Goal: Task Accomplishment & Management: Complete application form

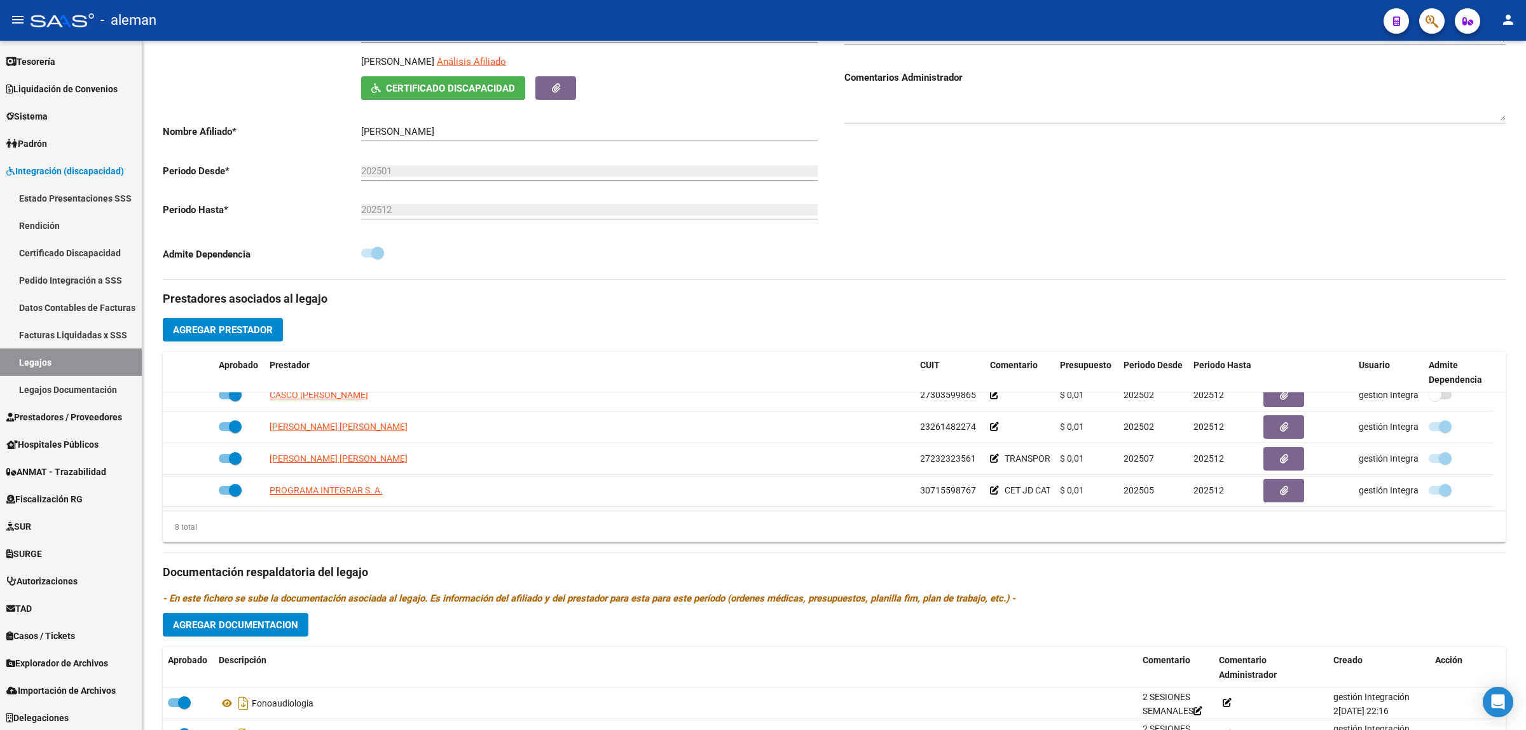
scroll to position [203, 0]
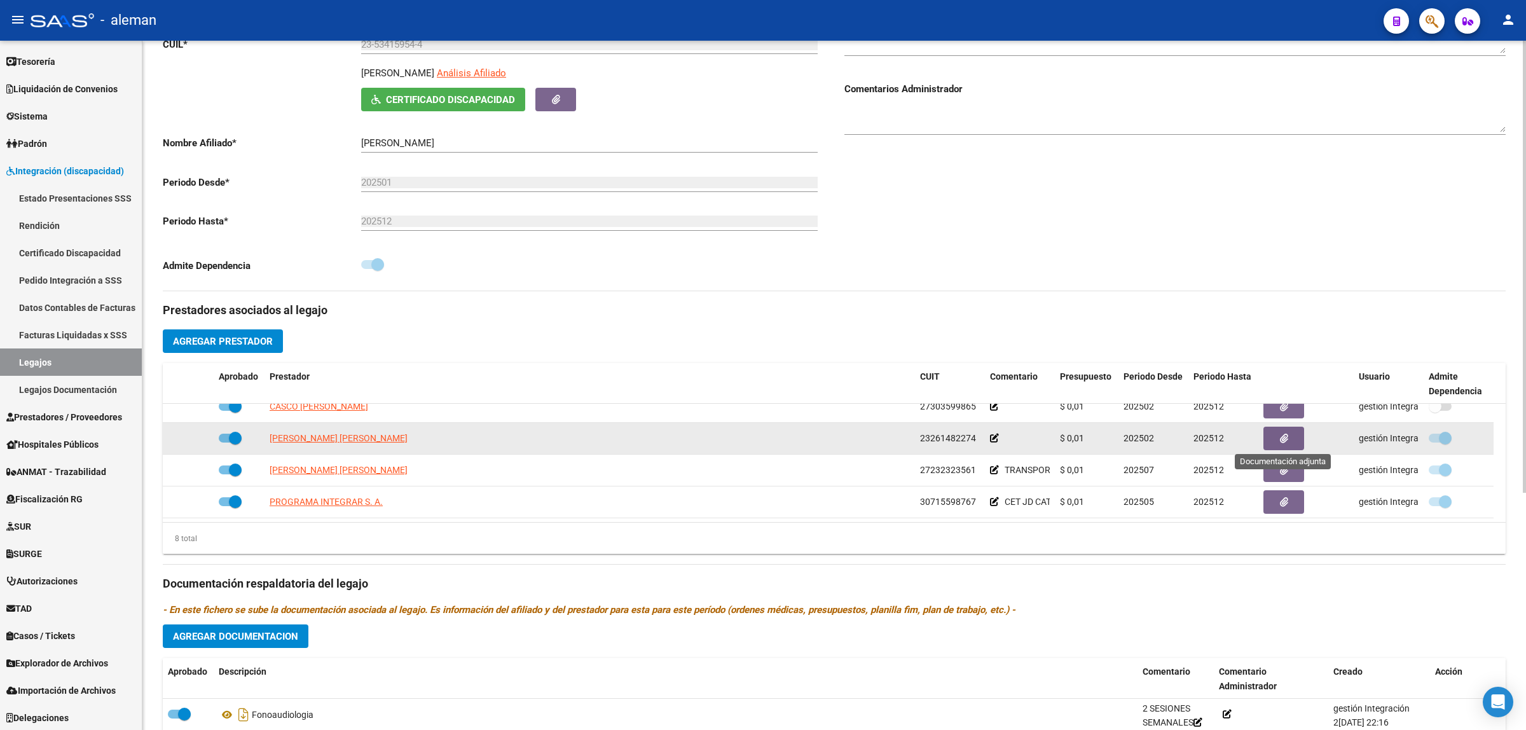
click at [1268, 439] on button "button" at bounding box center [1283, 439] width 41 height 24
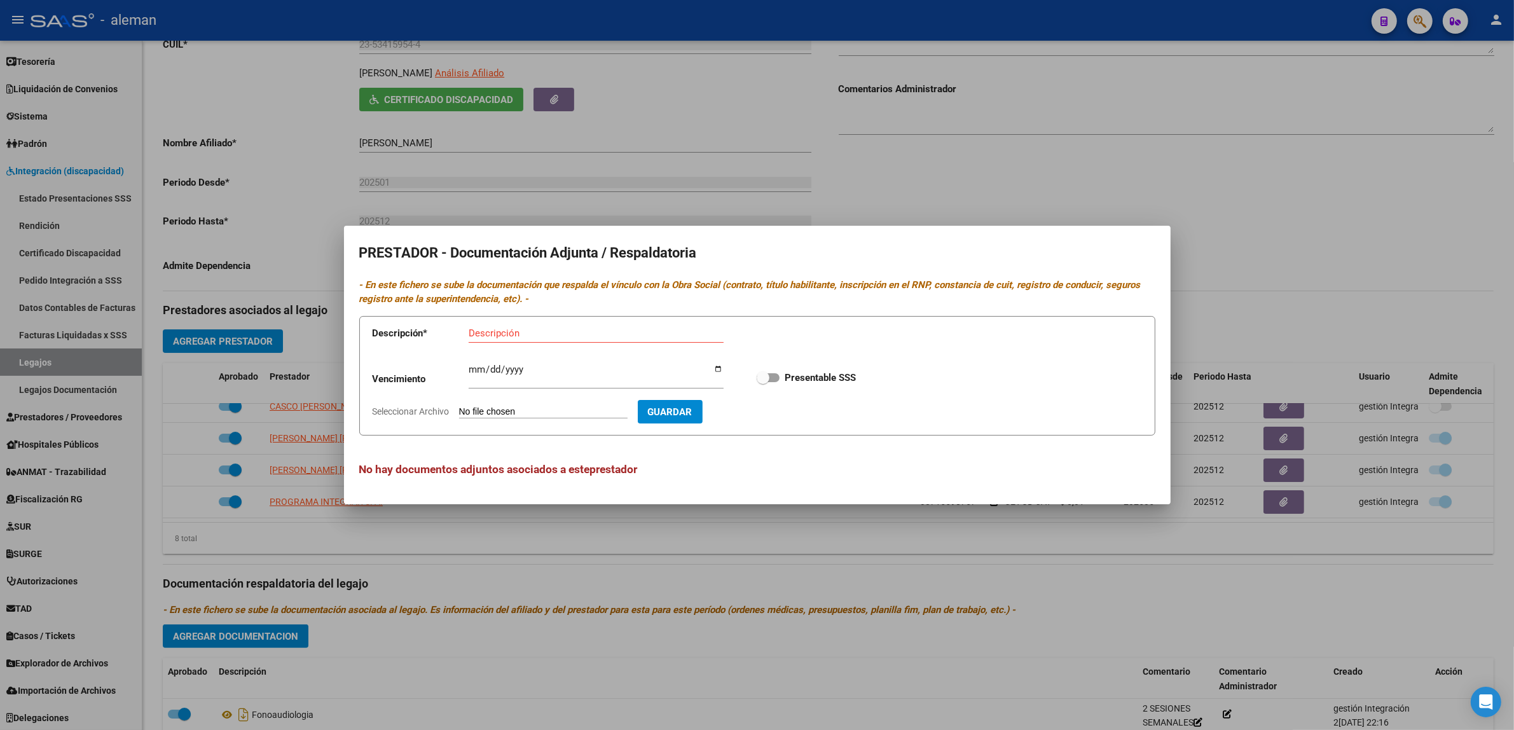
click at [1245, 580] on div at bounding box center [757, 365] width 1514 height 730
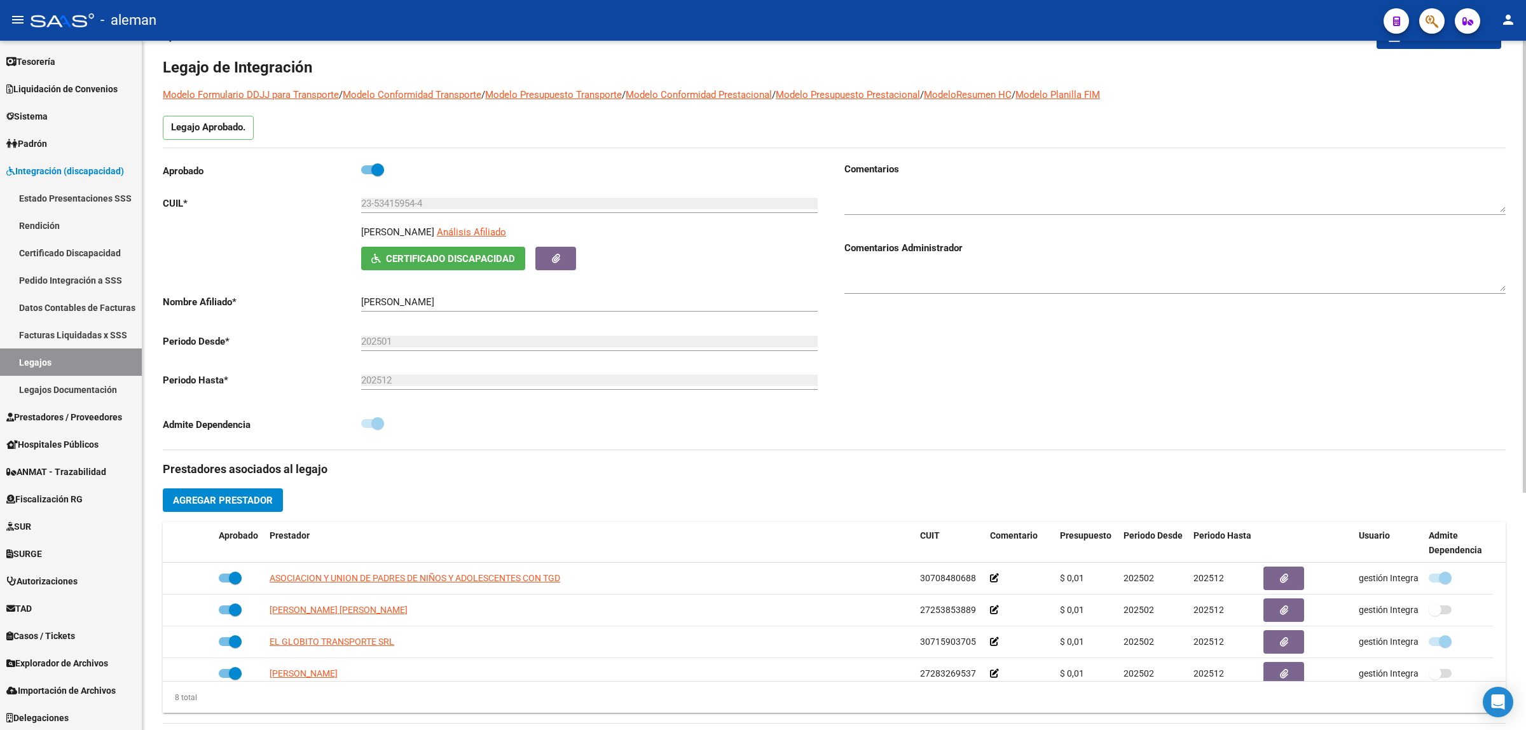
scroll to position [0, 0]
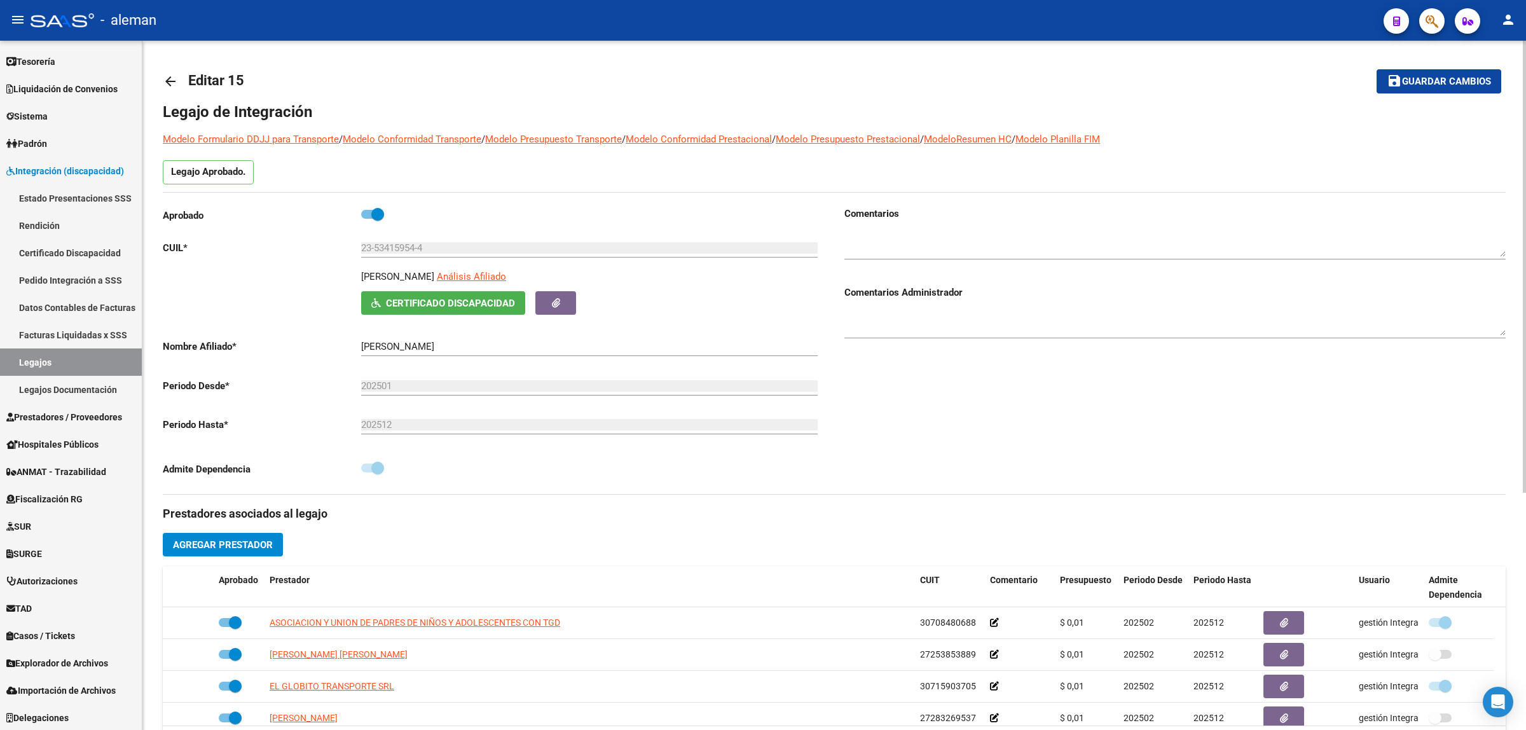
click at [175, 79] on mat-icon "arrow_back" at bounding box center [170, 81] width 15 height 15
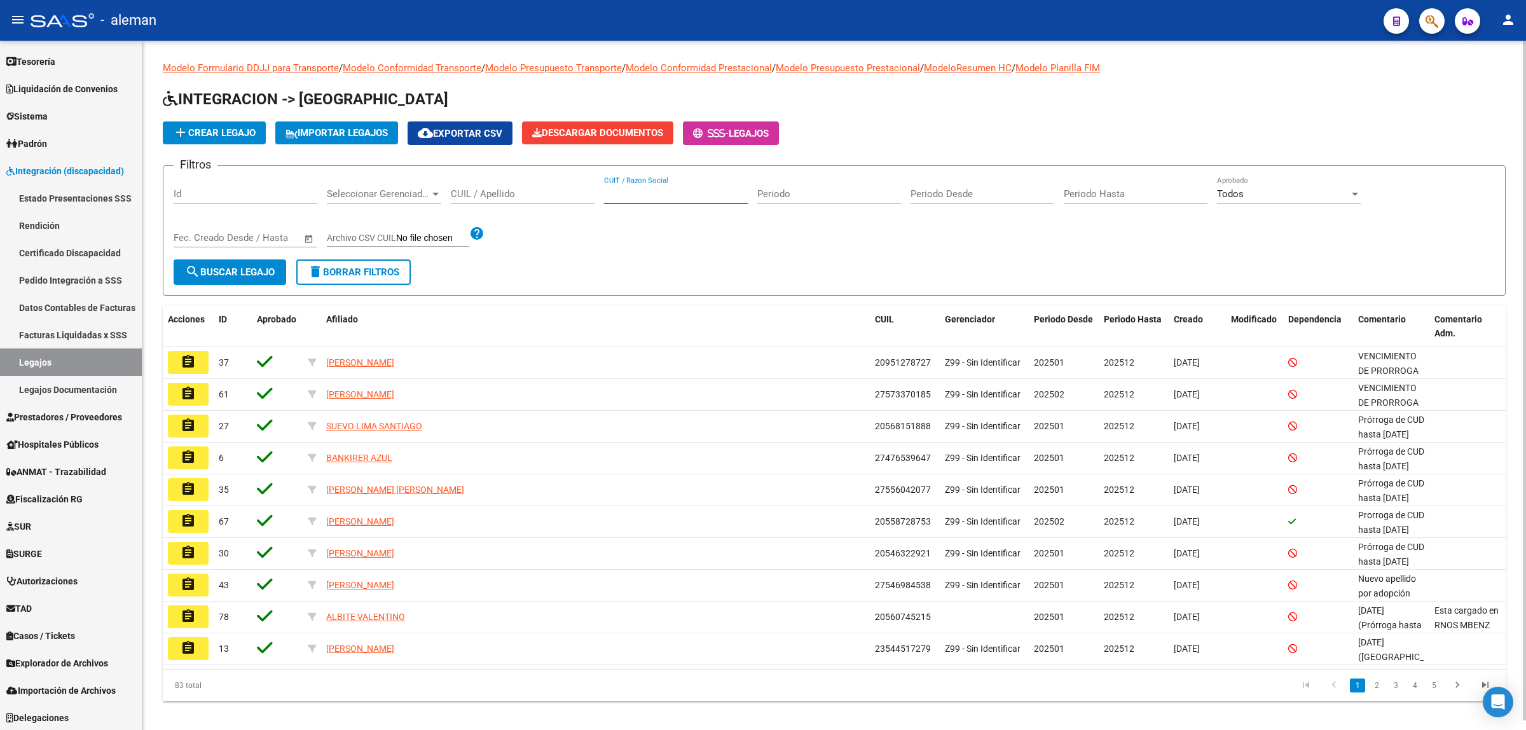
click at [647, 195] on input "CUIT / Razon Social" at bounding box center [676, 193] width 144 height 11
paste input "30636991194"
type input "30636991194"
click at [247, 271] on span "search Buscar Legajo" at bounding box center [230, 271] width 90 height 11
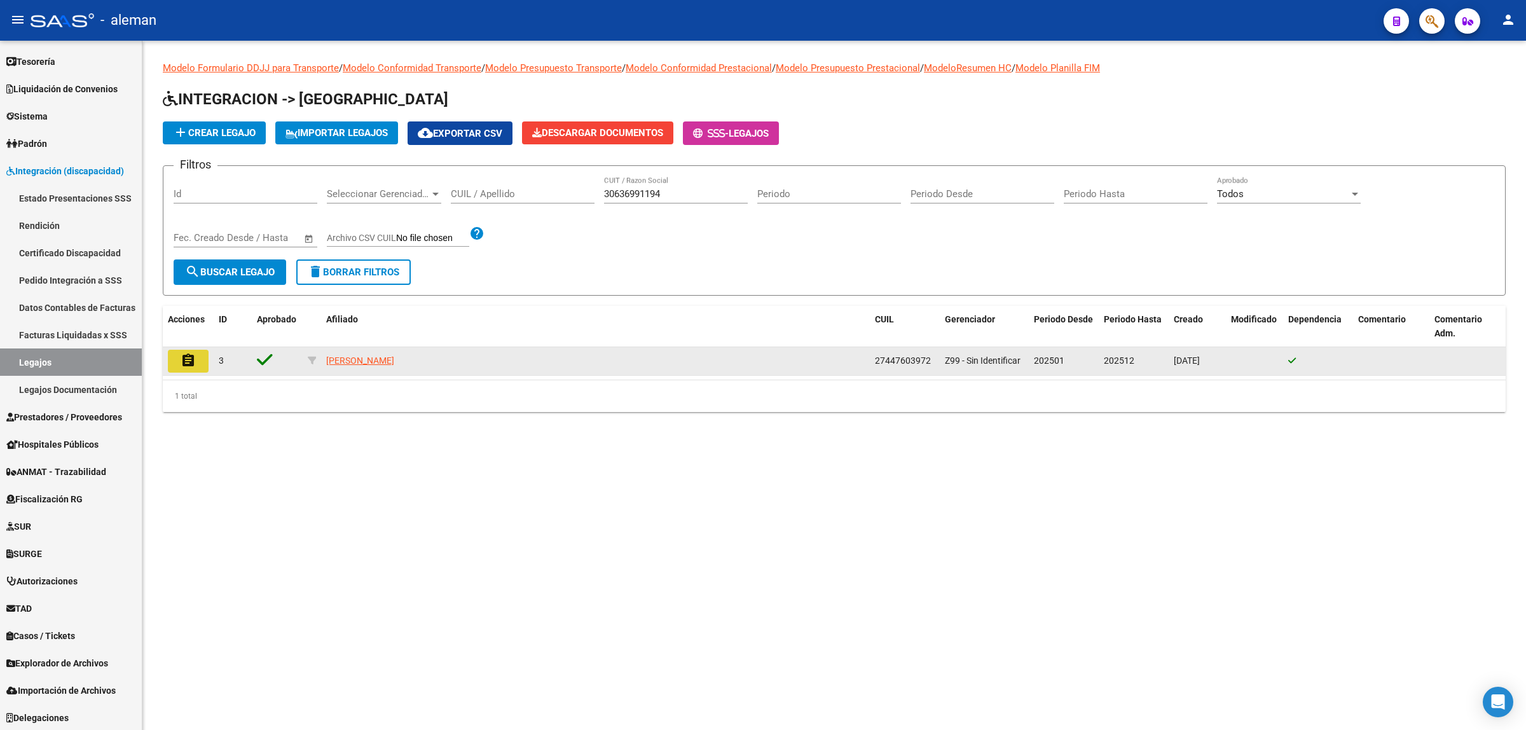
click at [194, 362] on mat-icon "assignment" at bounding box center [188, 360] width 15 height 15
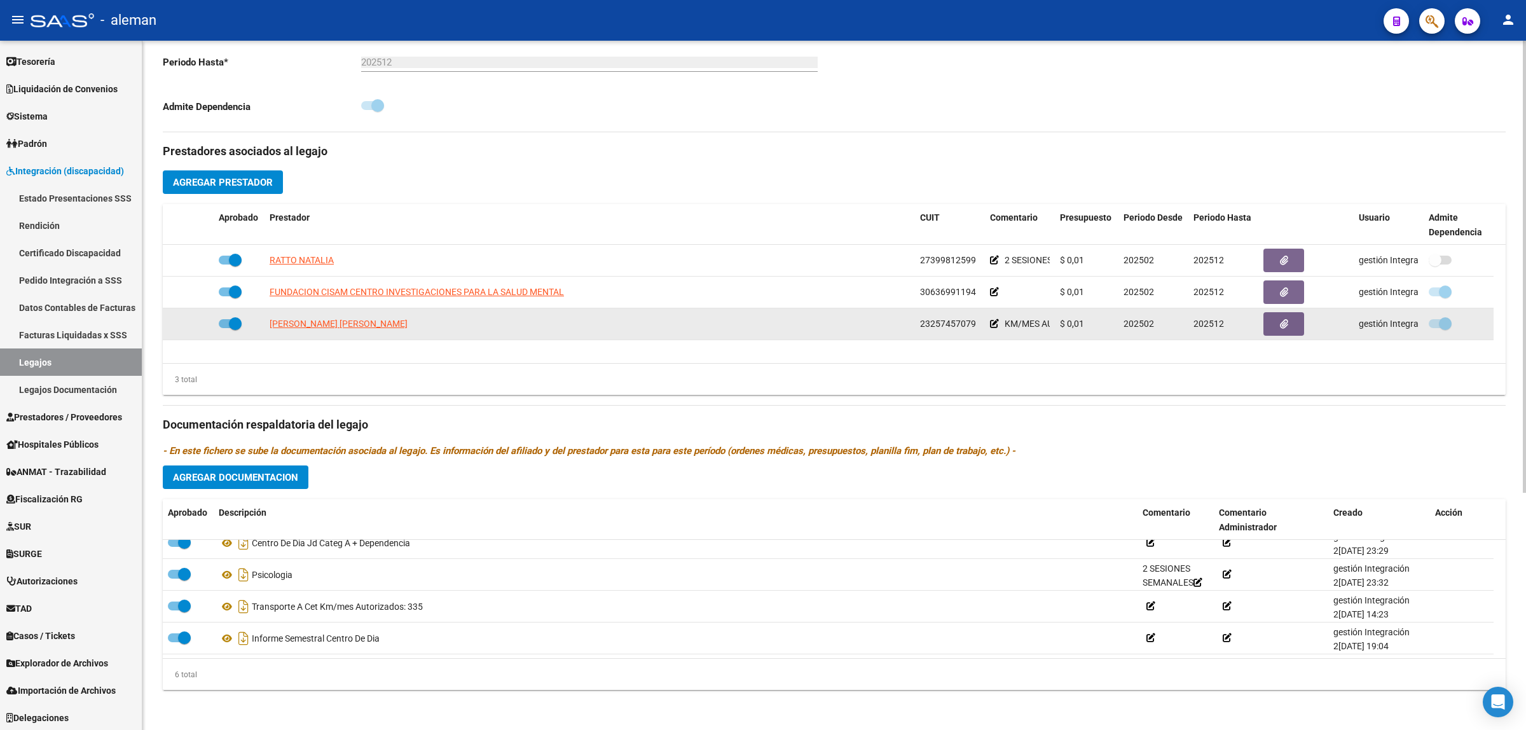
scroll to position [283, 0]
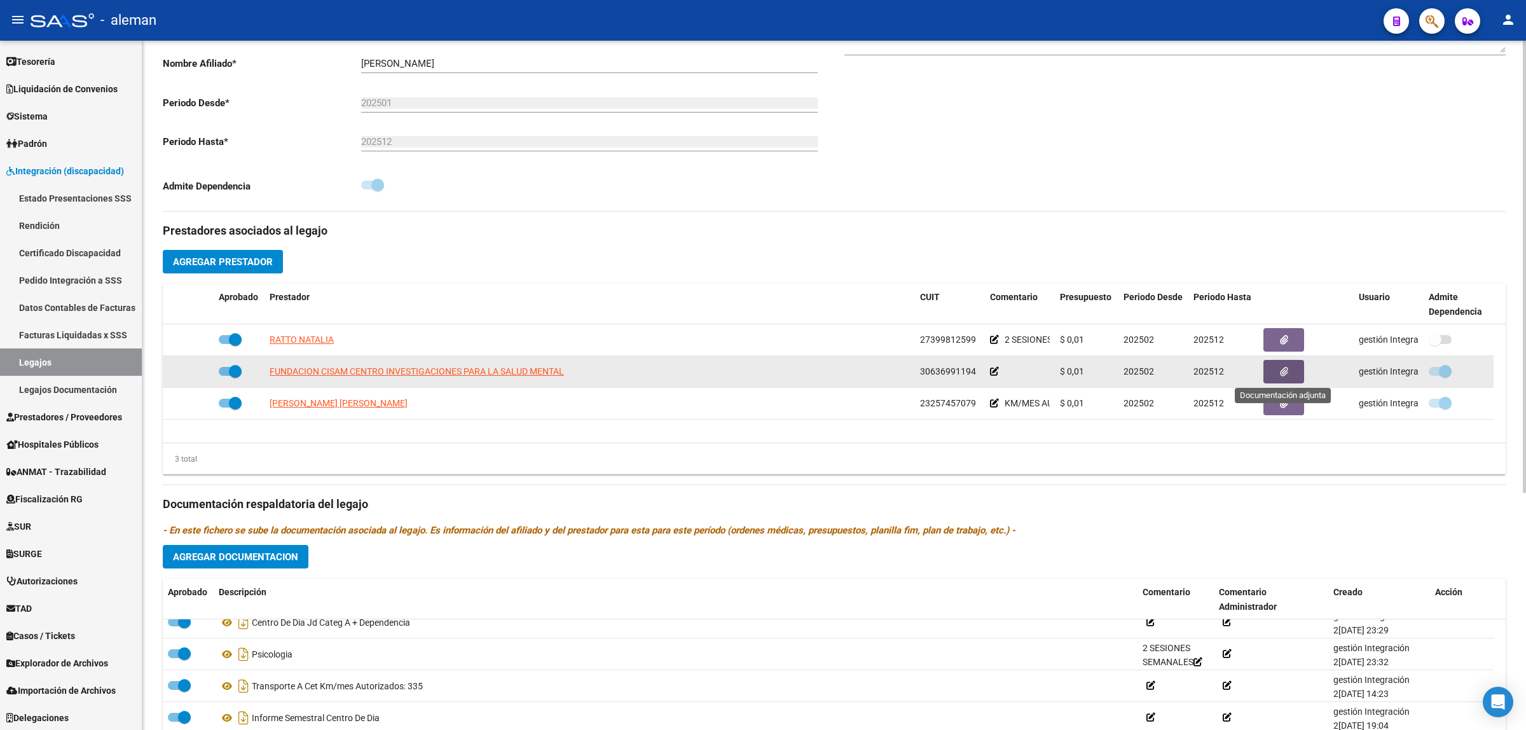
click at [1280, 369] on icon "button" at bounding box center [1284, 372] width 8 height 10
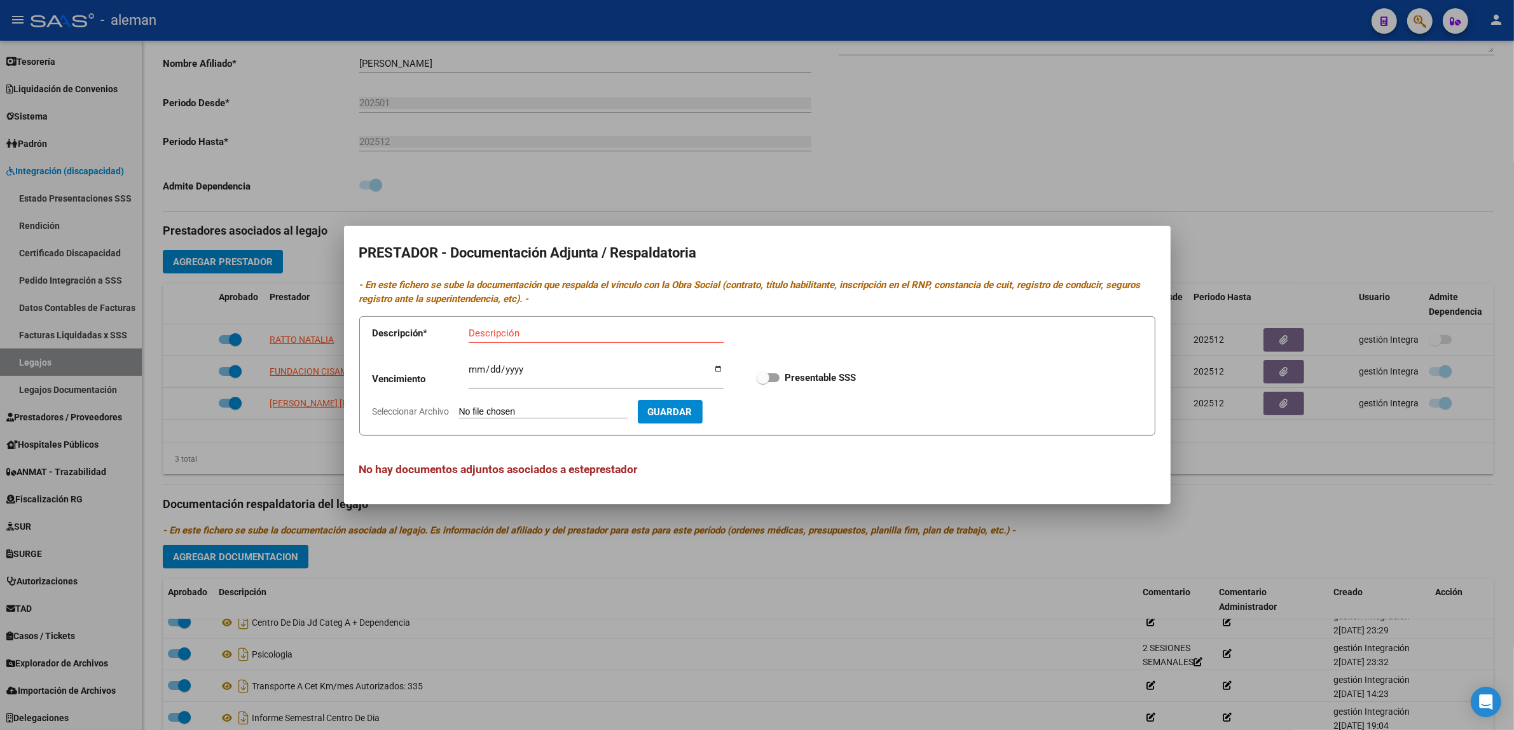
click at [491, 332] on input "Descripción" at bounding box center [596, 332] width 255 height 11
paste input "poliza-30-04-25-POL_1_25_69280_0"
type input "poliza-30-04-25-POL_1_25_69280_0"
click at [490, 369] on input "Ingresar vencimiento" at bounding box center [596, 374] width 255 height 20
drag, startPoint x: 539, startPoint y: 373, endPoint x: 490, endPoint y: 371, distance: 49.0
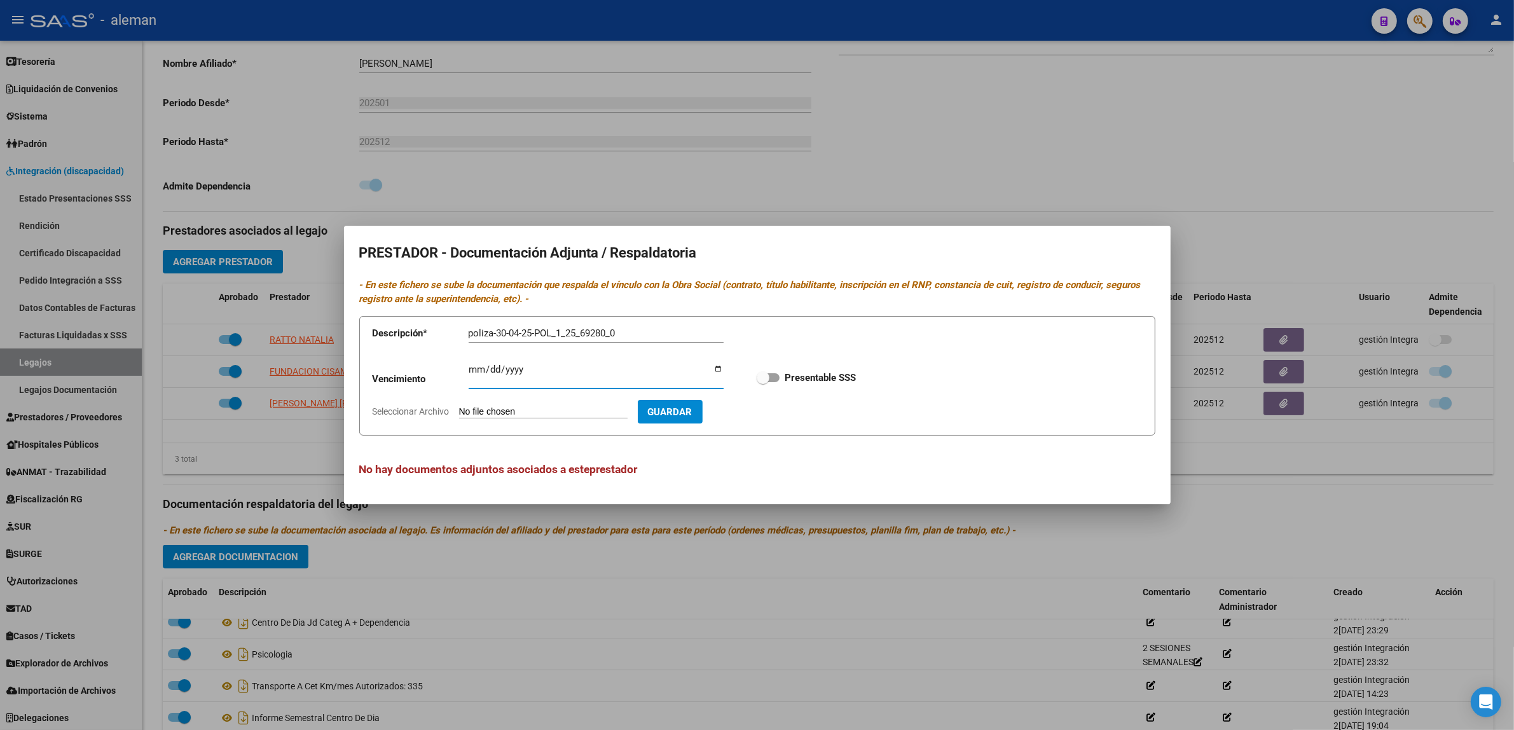
click at [490, 371] on input "Ingresar vencimiento" at bounding box center [596, 374] width 255 height 20
click at [469, 369] on input "Ingresar vencimiento" at bounding box center [596, 374] width 255 height 20
type input "[DATE]"
click at [780, 376] on label "Presentable SSS" at bounding box center [806, 377] width 99 height 15
click at [763, 382] on input "Presentable SSS" at bounding box center [762, 382] width 1 height 1
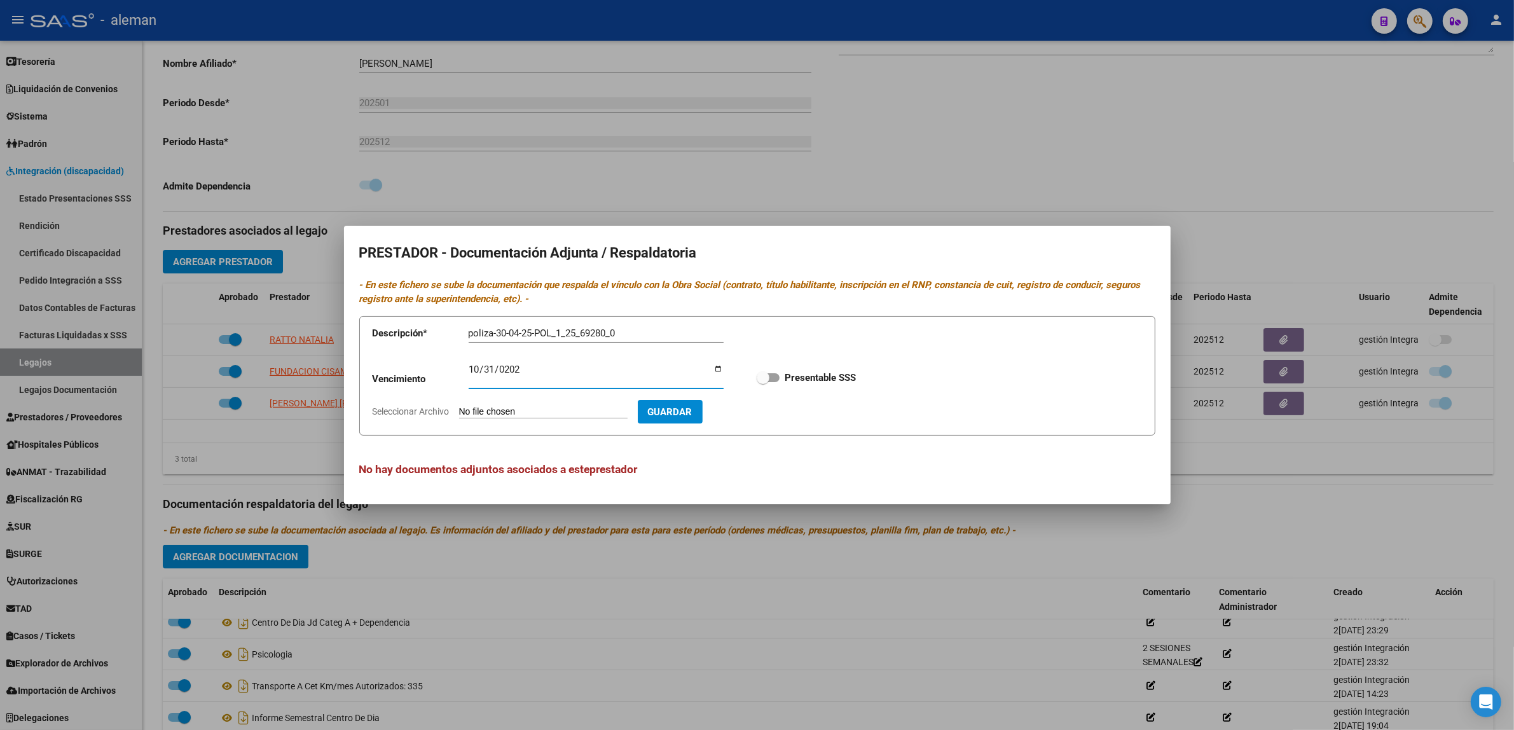
checkbox input "true"
click at [627, 411] on input "Seleccionar Archivo" at bounding box center [543, 412] width 168 height 12
type input "C:\fakepath\poliza-30-04-25-POL_1_25_69280_0.pdf"
click at [751, 408] on span "Guardar" at bounding box center [744, 411] width 45 height 11
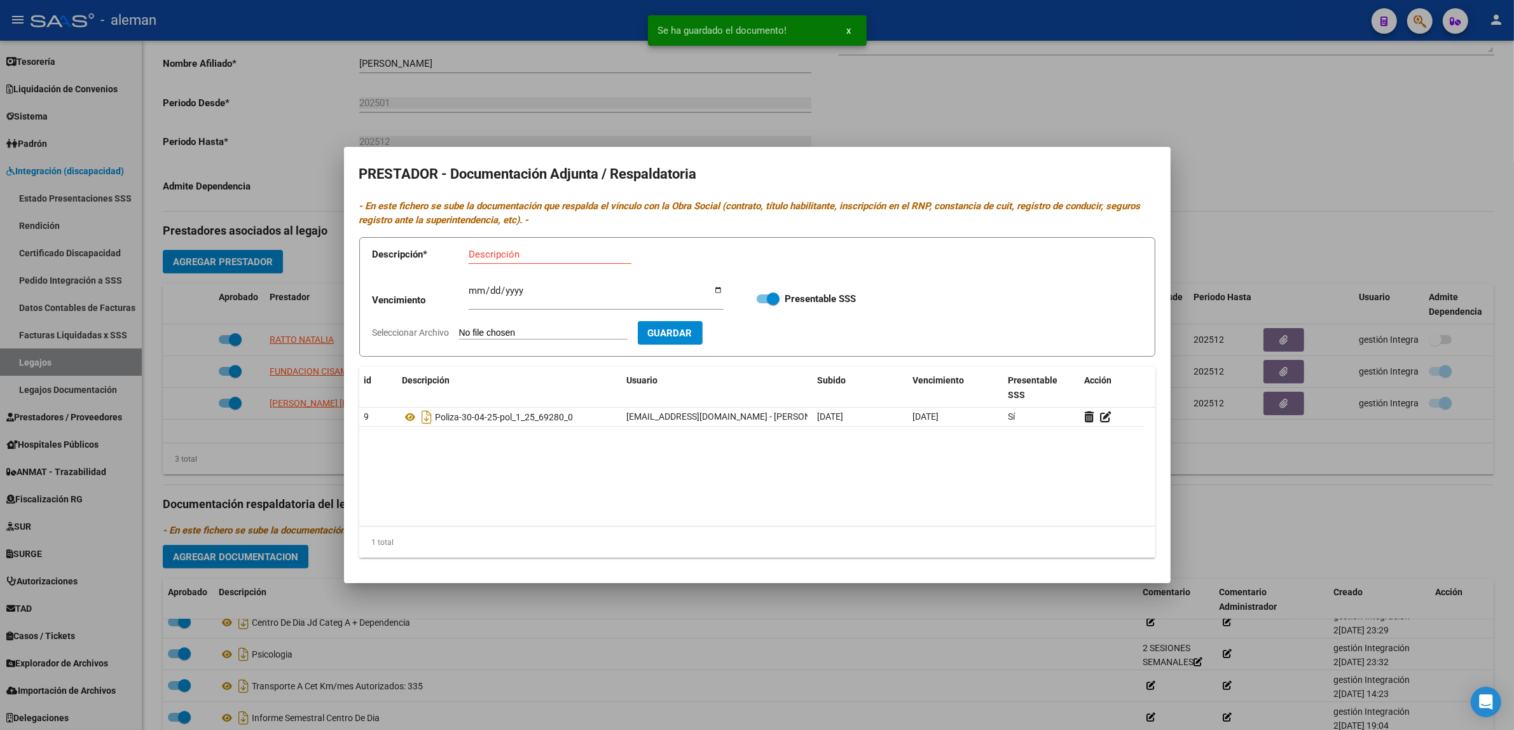
click at [1263, 446] on div at bounding box center [757, 365] width 1514 height 730
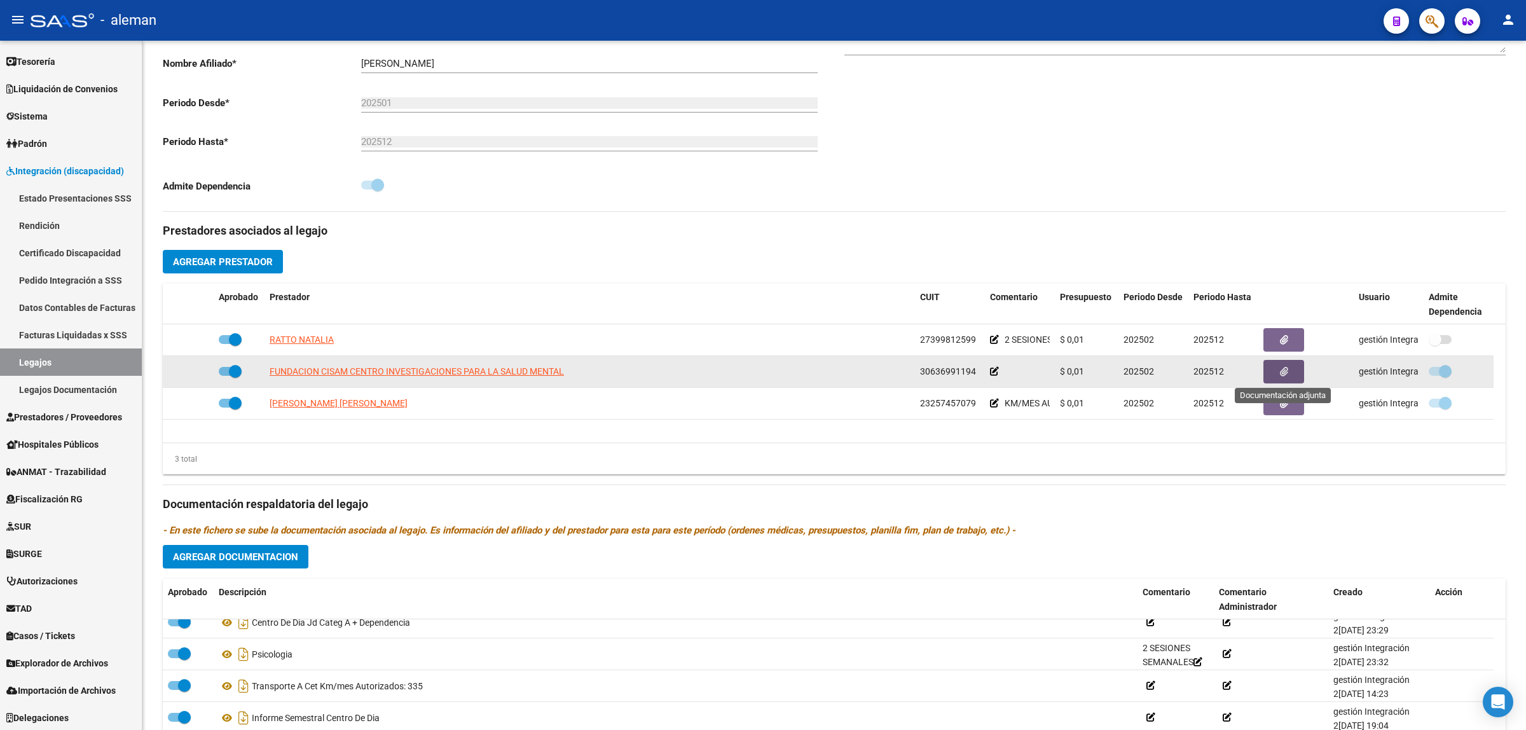
click at [1291, 373] on button "button" at bounding box center [1283, 372] width 41 height 24
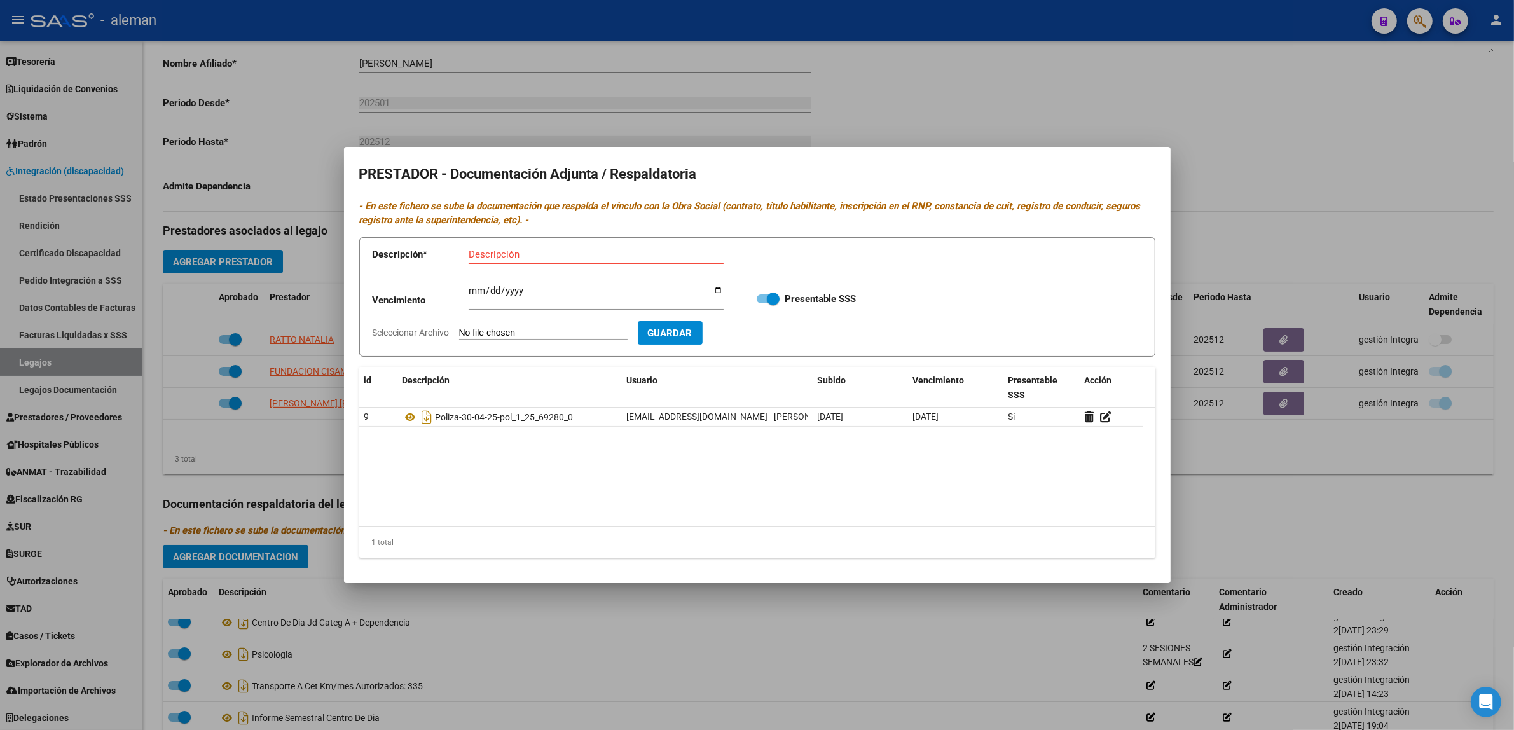
click at [1299, 513] on div at bounding box center [757, 365] width 1514 height 730
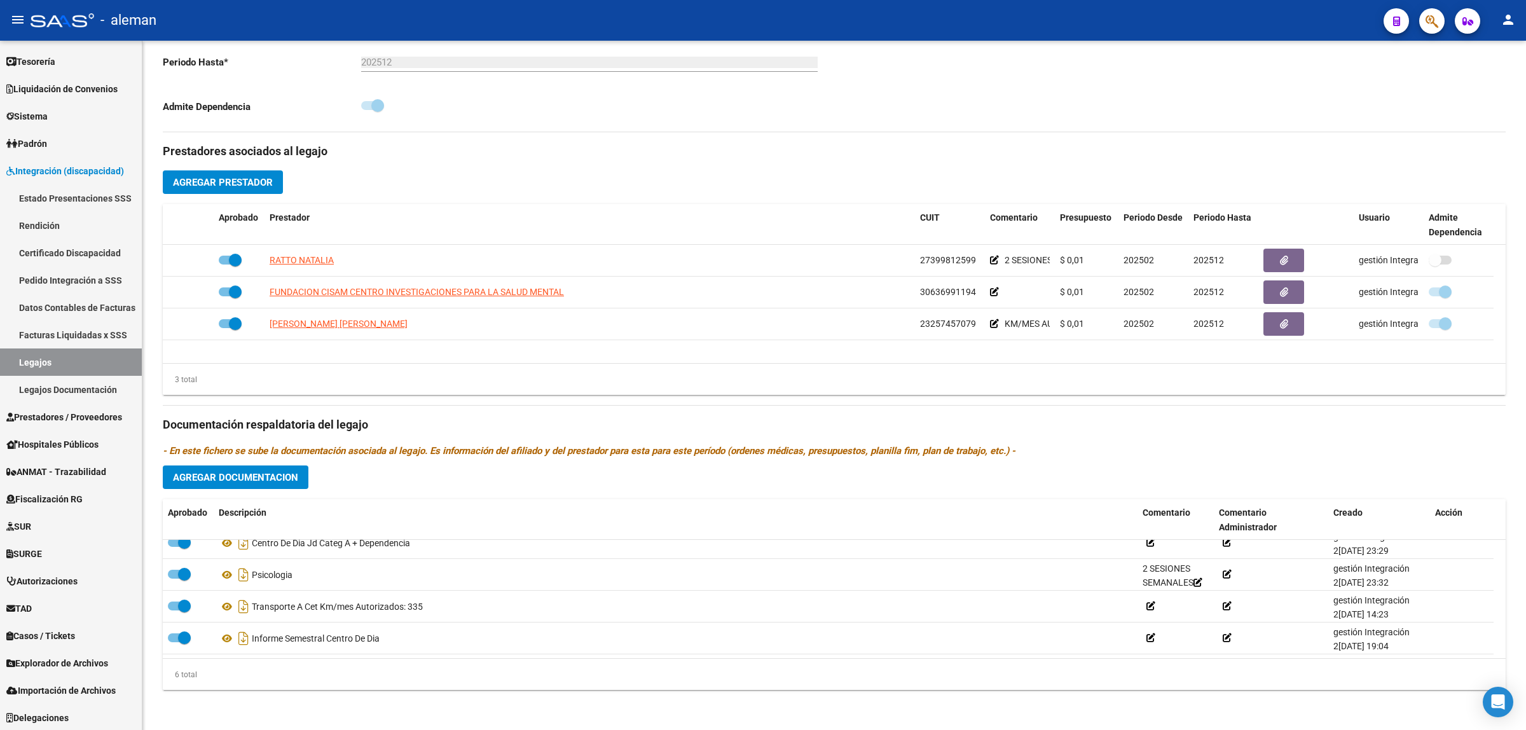
scroll to position [0, 0]
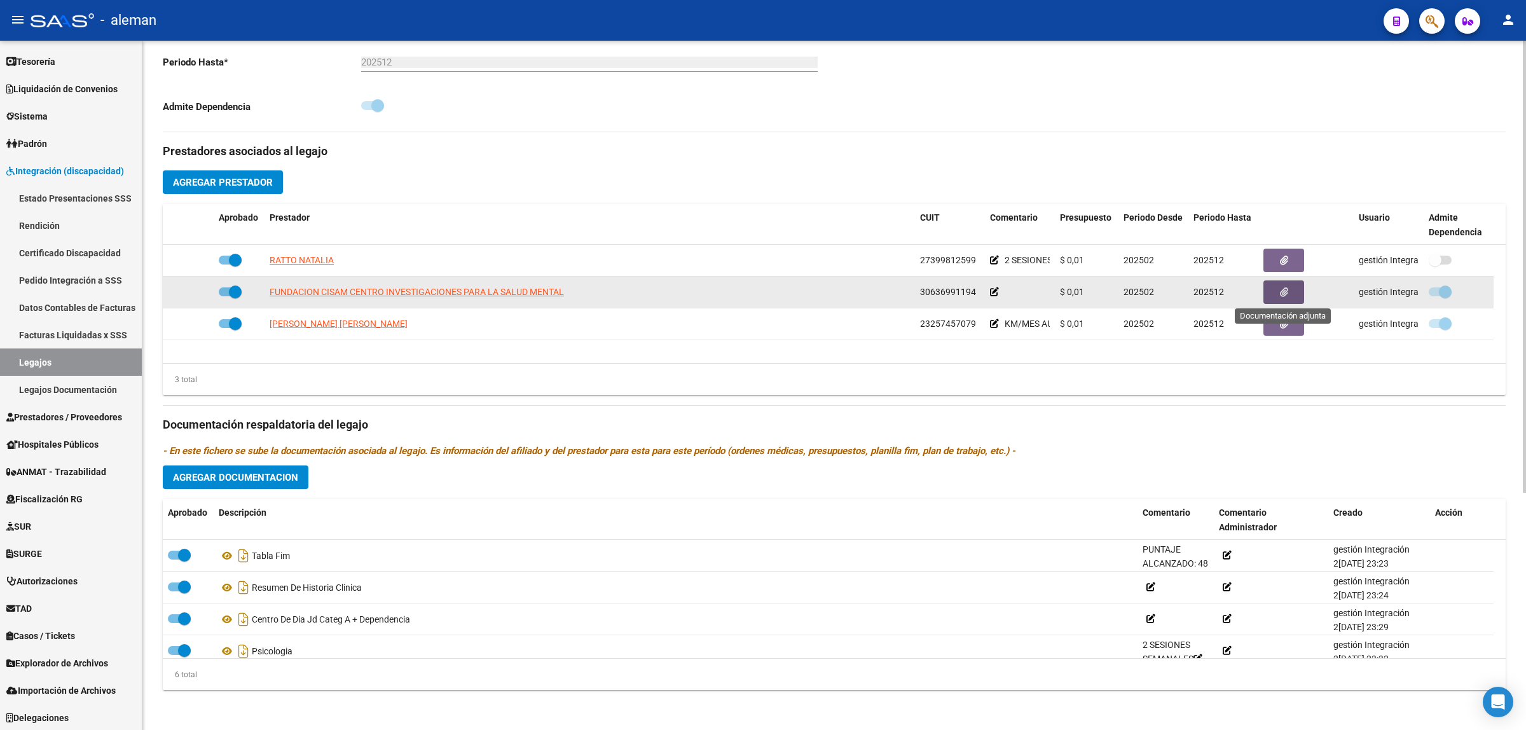
click at [1292, 299] on button "button" at bounding box center [1283, 292] width 41 height 24
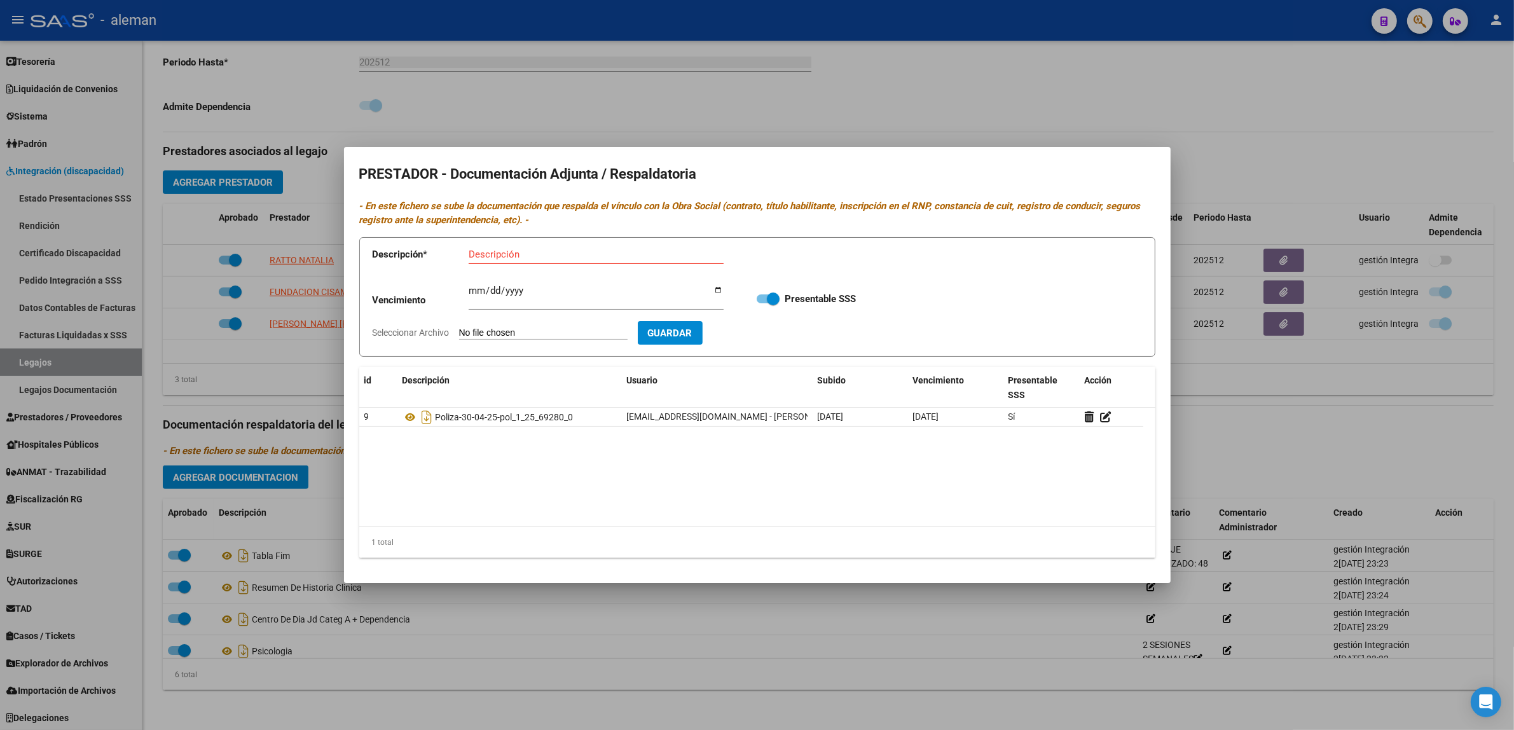
click at [1355, 430] on div at bounding box center [757, 365] width 1514 height 730
